Goal: Communication & Community: Participate in discussion

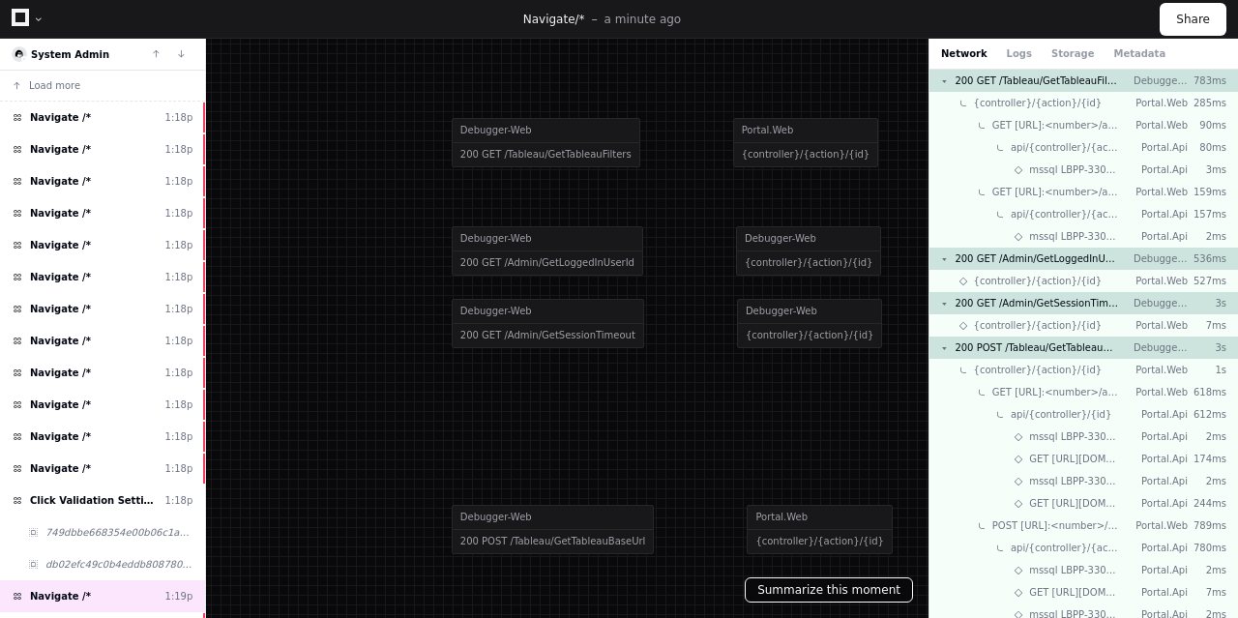
click at [841, 599] on button "Summarize this moment" at bounding box center [829, 590] width 168 height 25
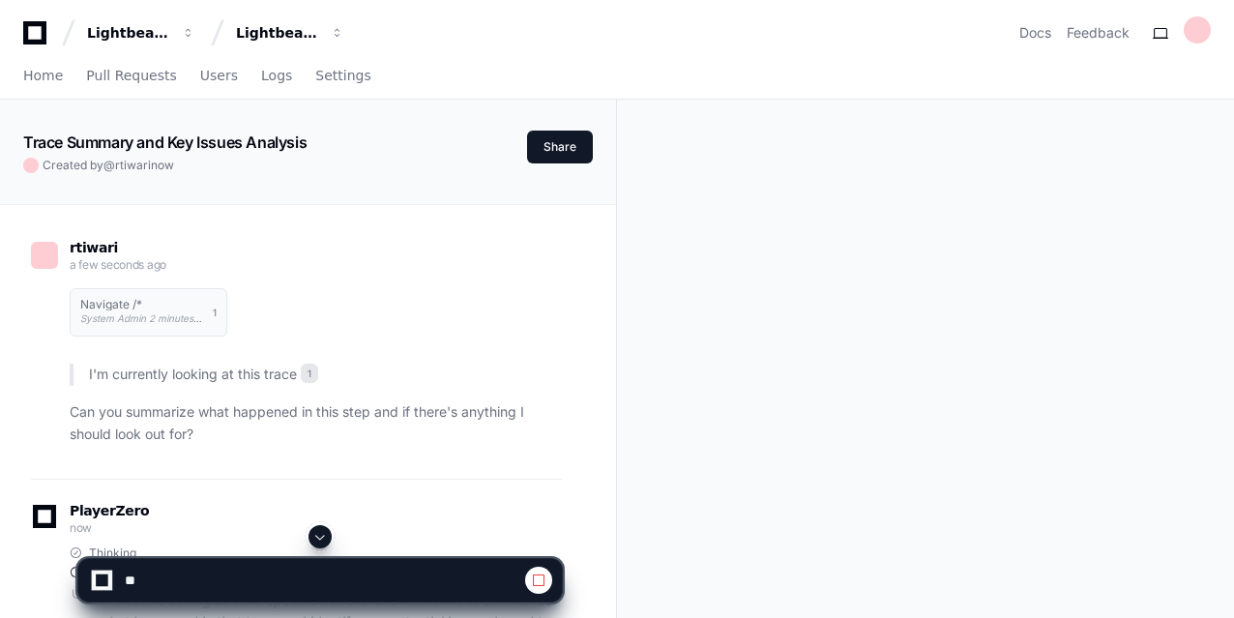
click at [601, 464] on div "rtiwari a few seconds ago Navigate /* System Admin 2 minutes ago 1 I'm currentl…" at bounding box center [308, 564] width 616 height 720
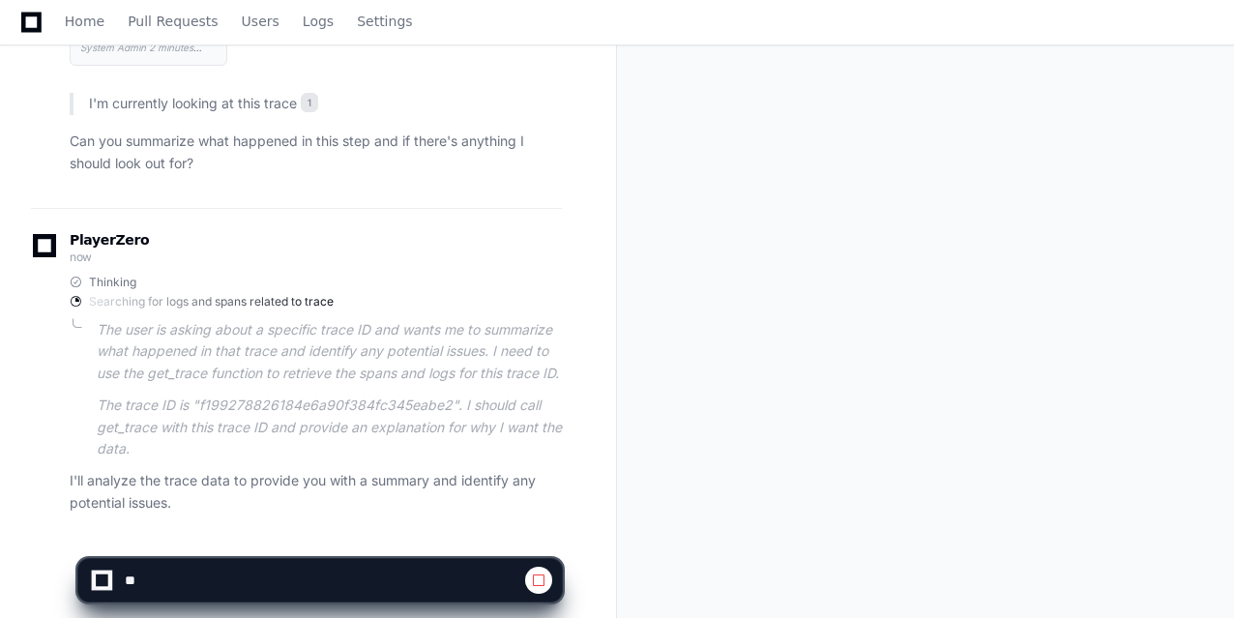
scroll to position [310, 0]
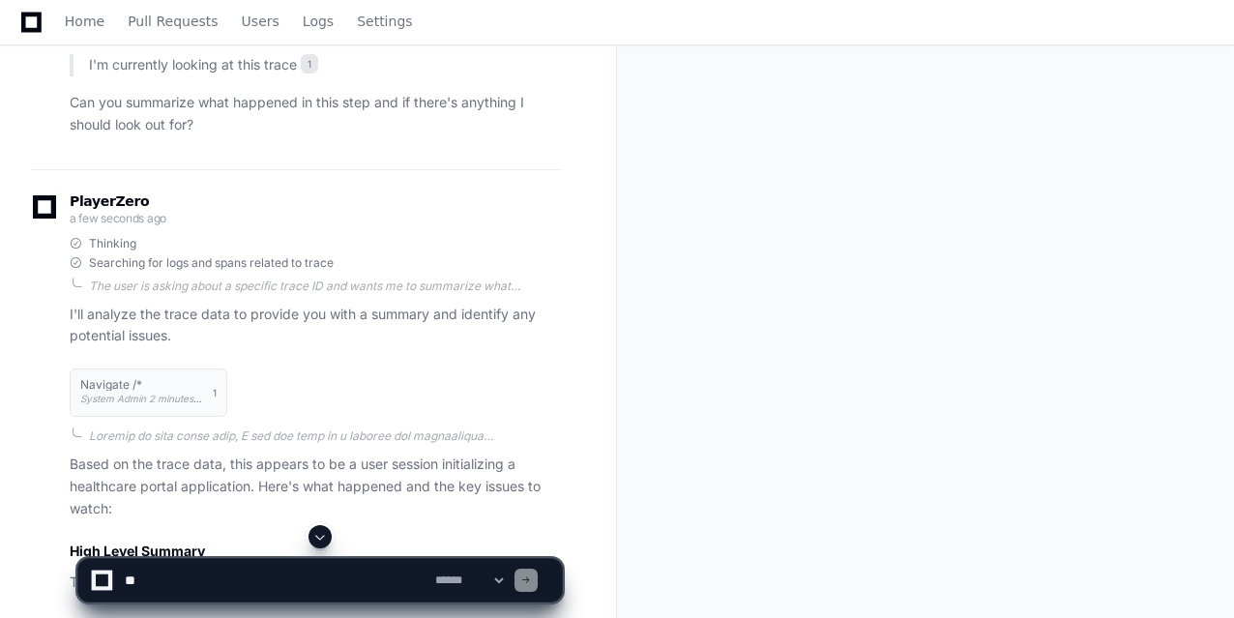
click at [605, 464] on div "rtiwari a few seconds ago Navigate /* System Admin 2 minutes ago 1 I'm currentl…" at bounding box center [308, 314] width 616 height 838
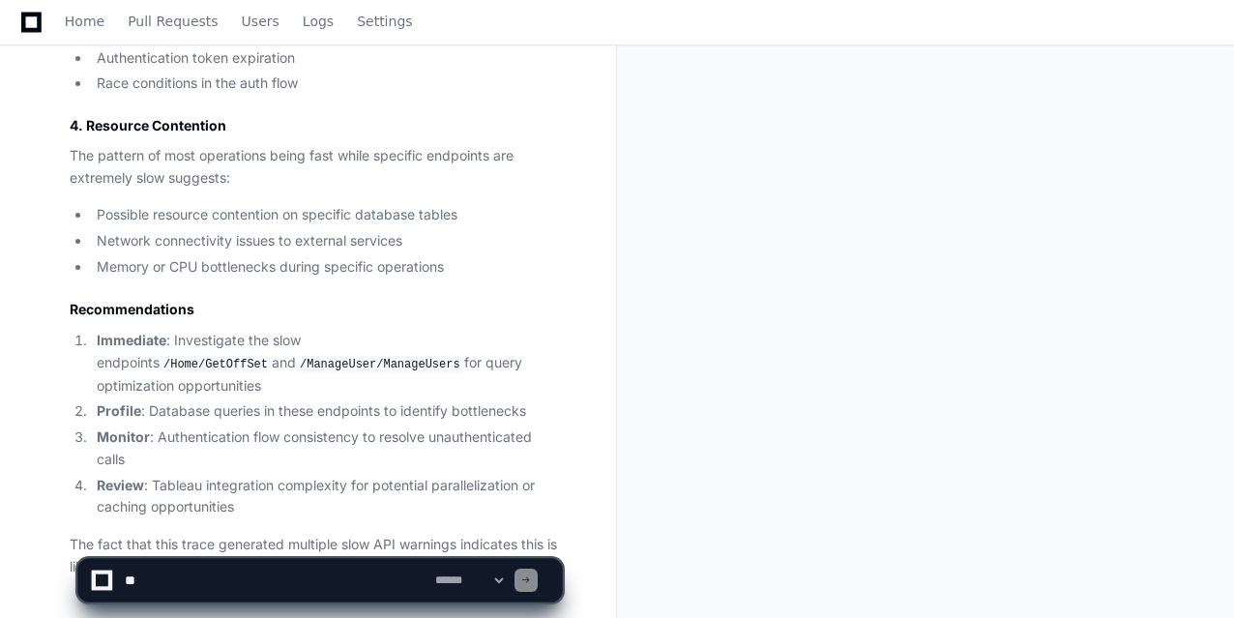
scroll to position [1791, 0]
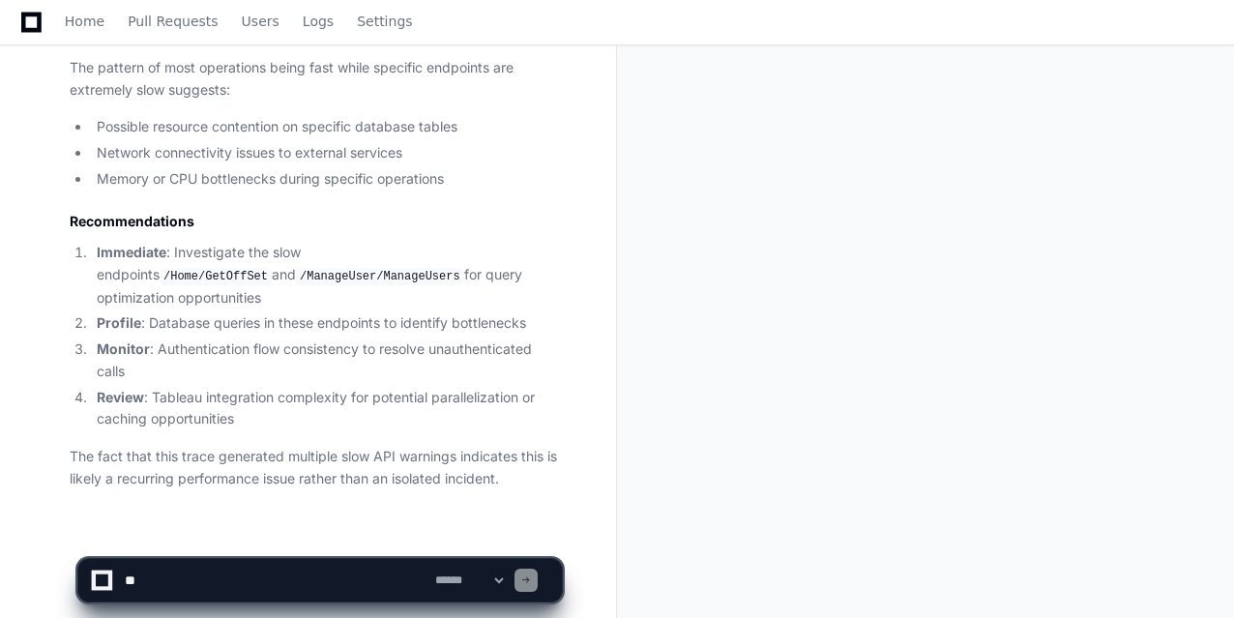
click at [188, 572] on textarea at bounding box center [276, 580] width 311 height 43
paste textarea "**********"
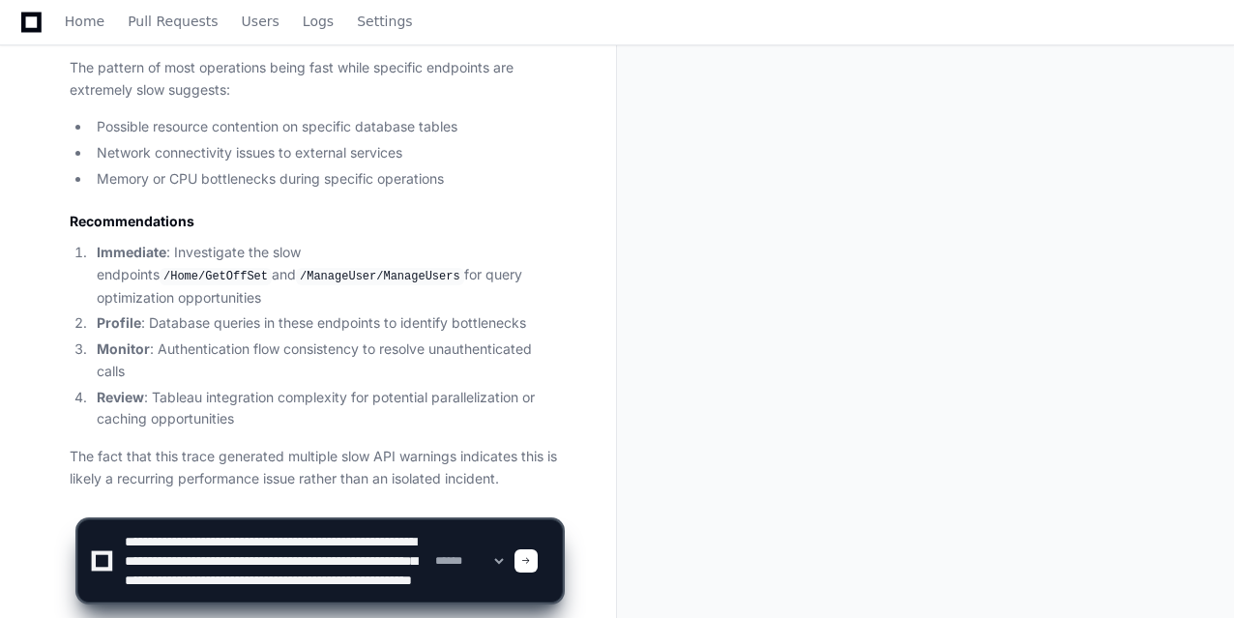
scroll to position [25, 0]
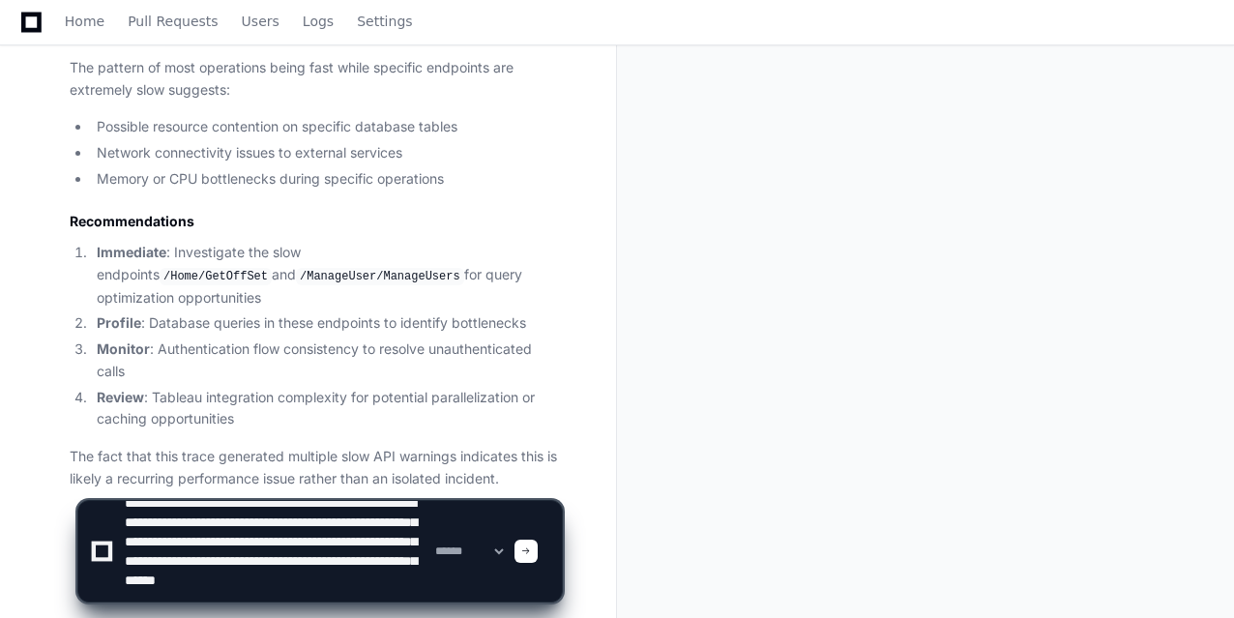
type textarea "**********"
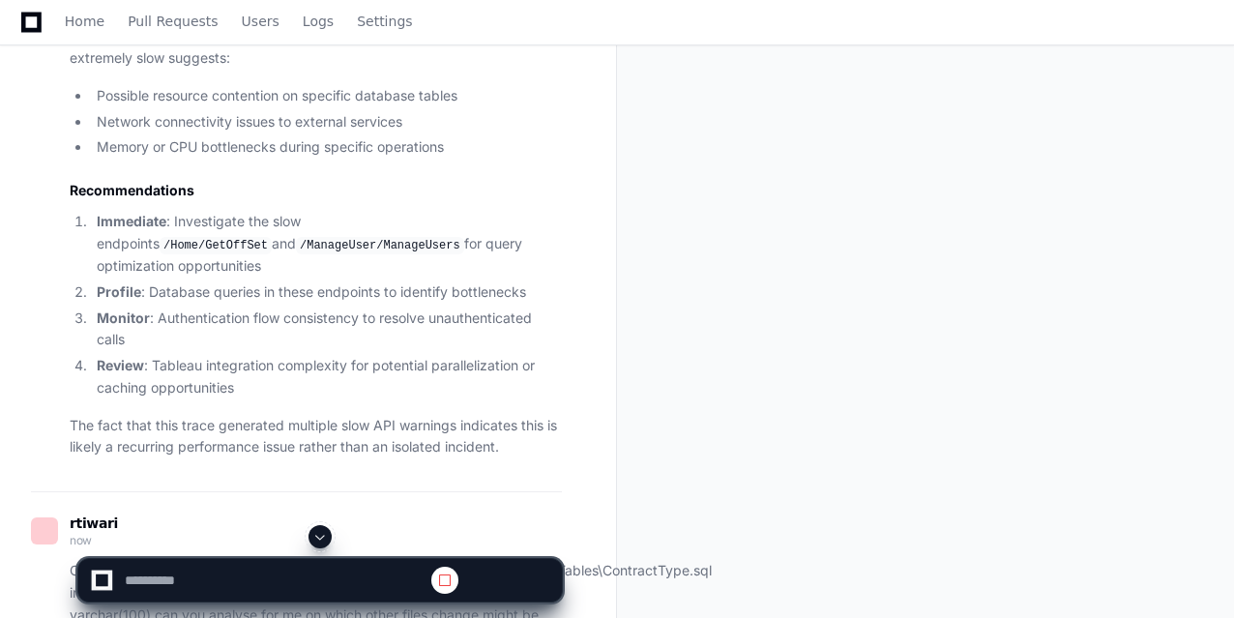
scroll to position [1822, 0]
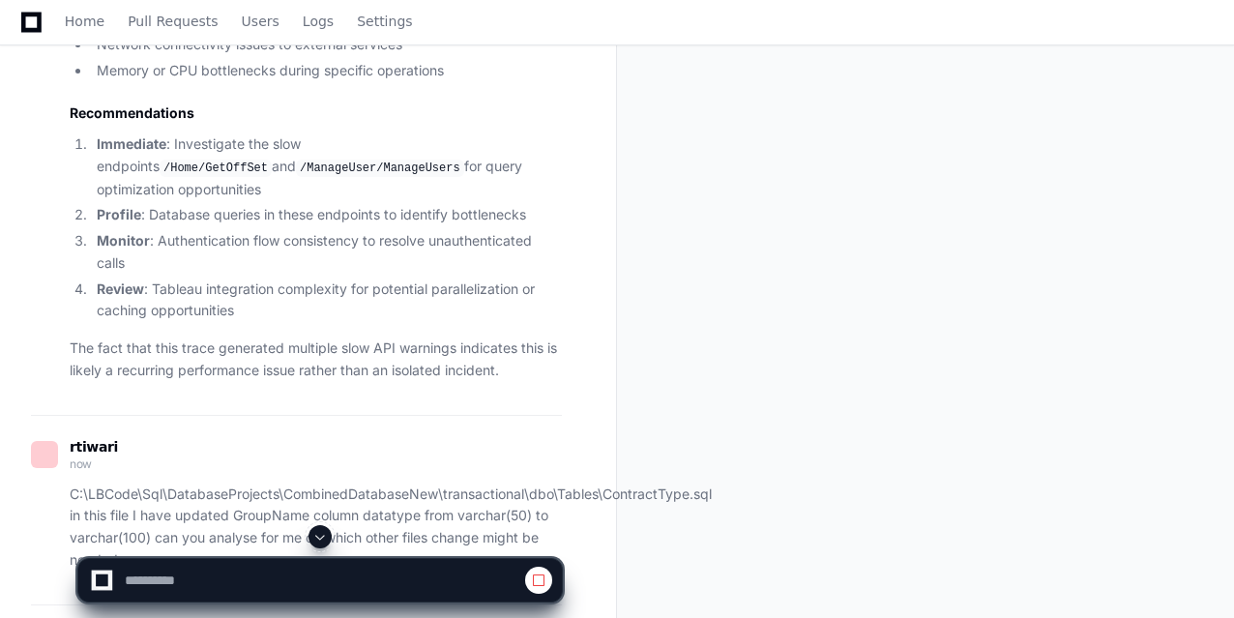
scroll to position [1938, 0]
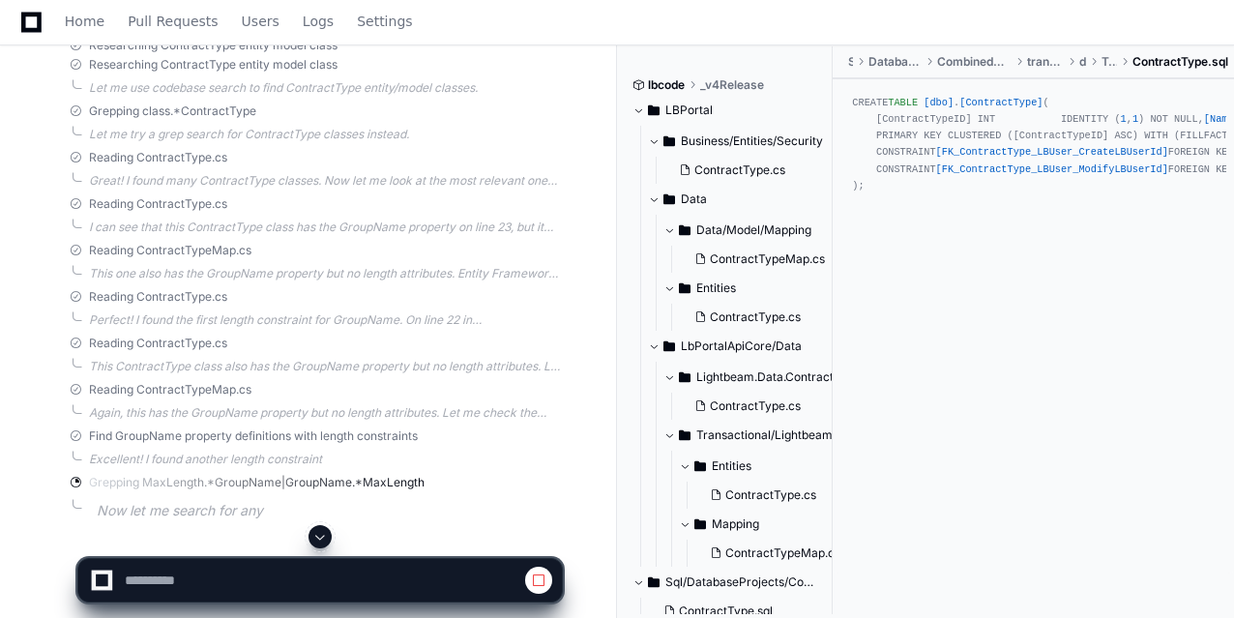
scroll to position [3287, 0]
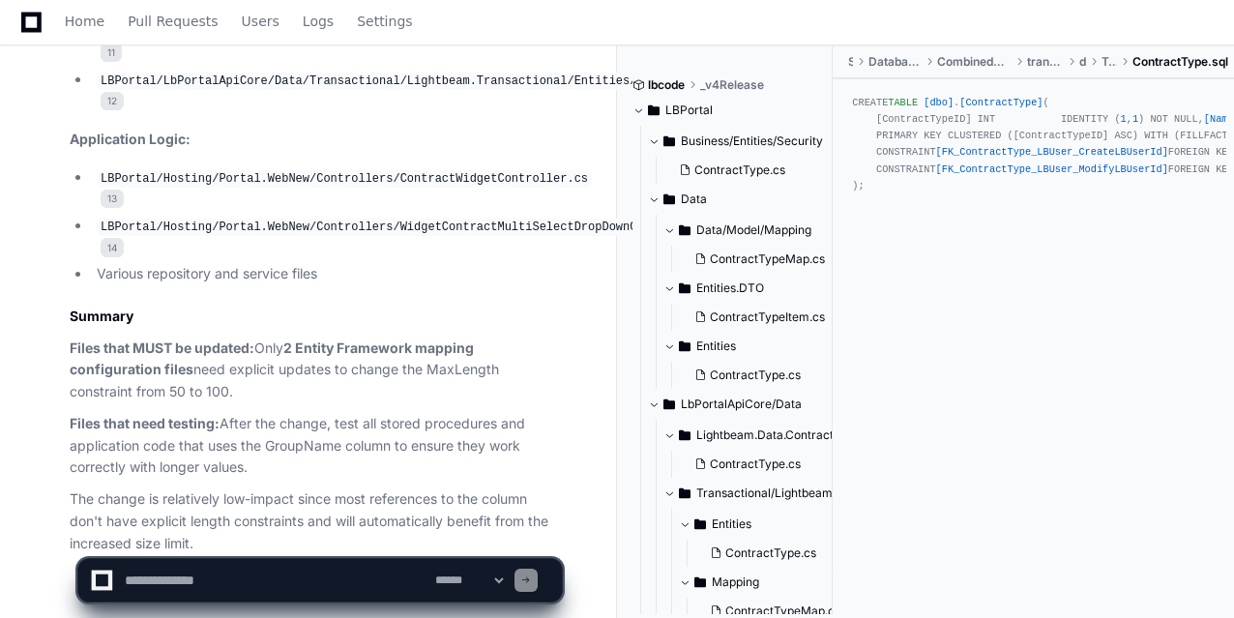
scroll to position [5794, 0]
